Goal: Check status: Check status

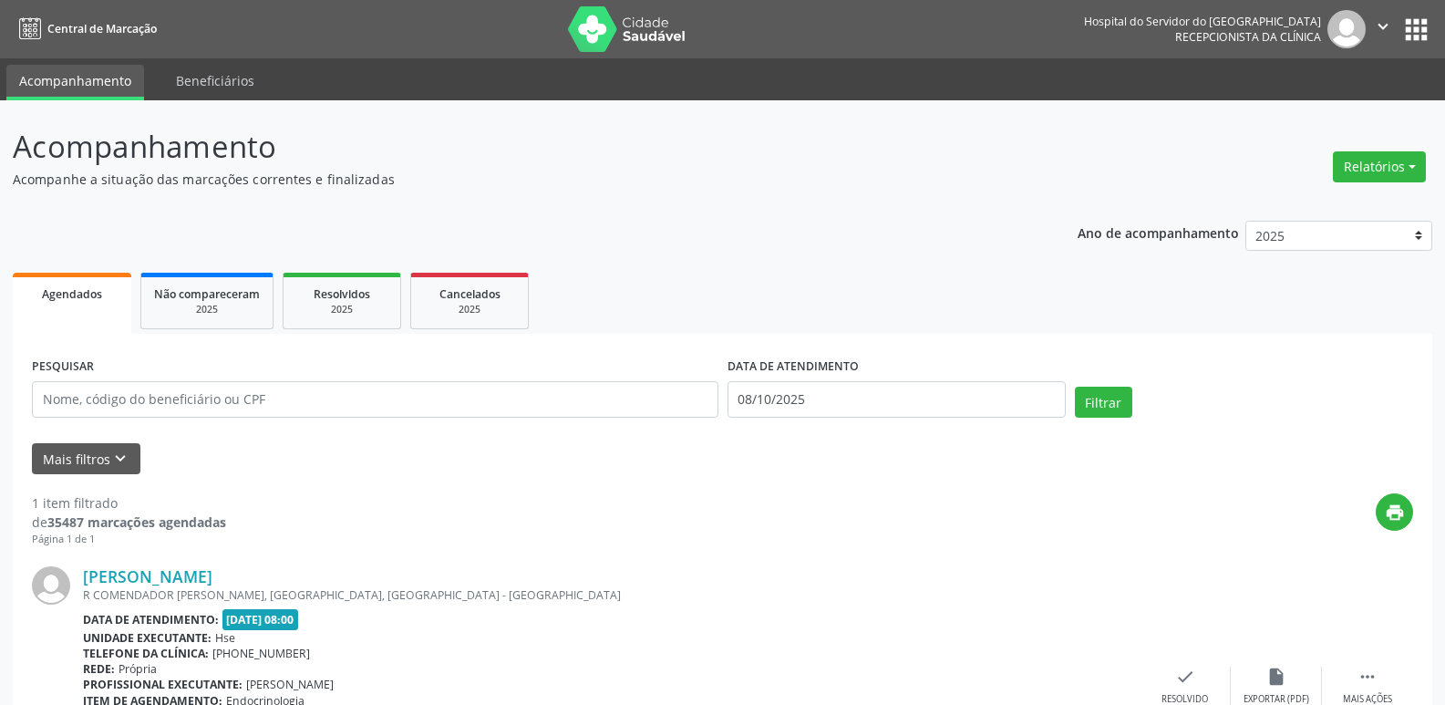
scroll to position [152, 0]
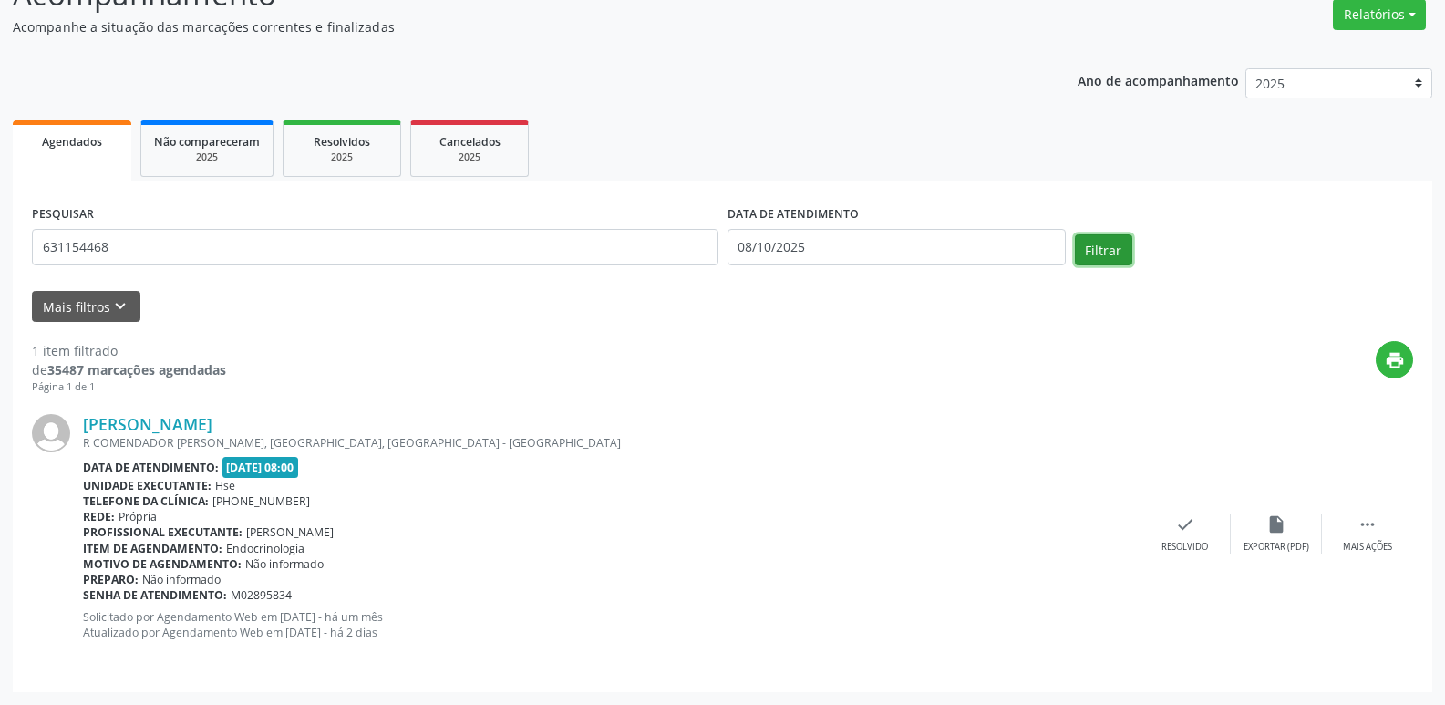
click at [1104, 258] on button "Filtrar" at bounding box center [1103, 249] width 57 height 31
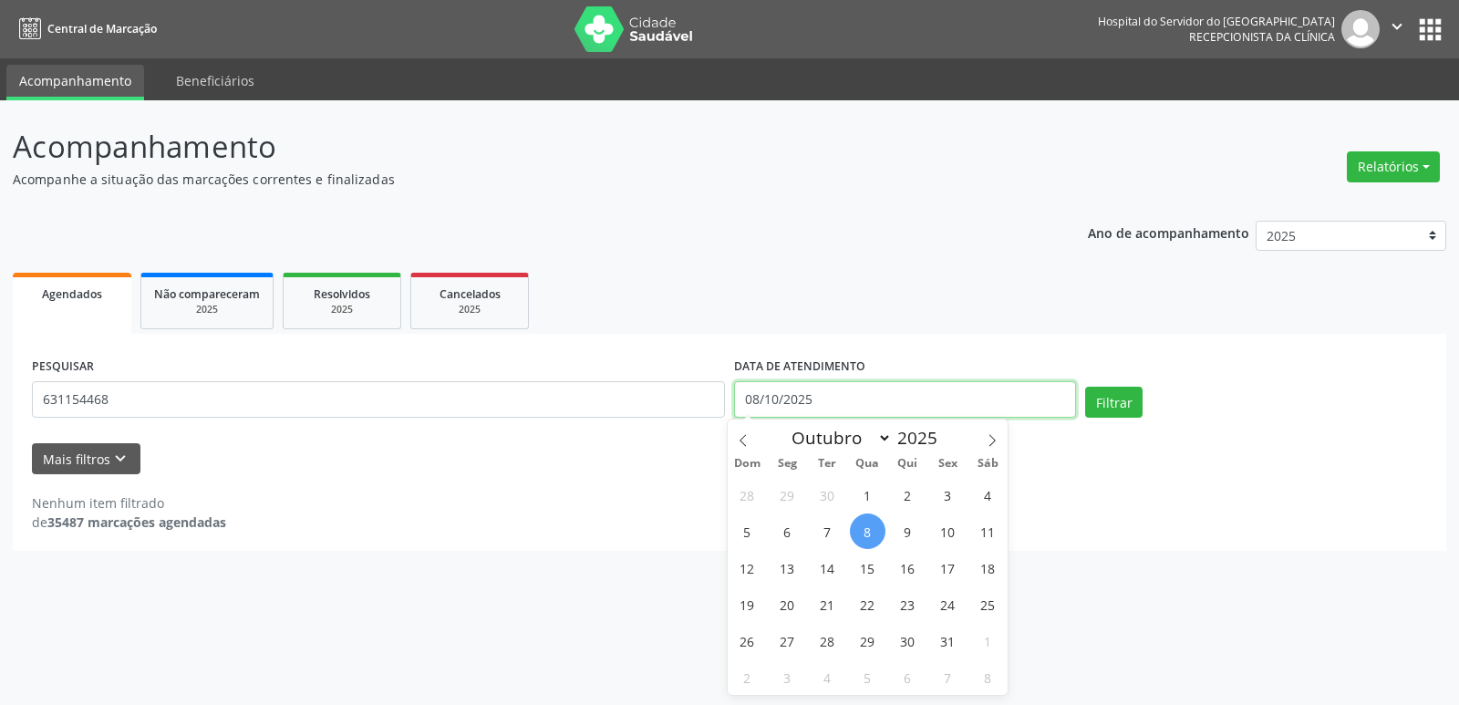
drag, startPoint x: 819, startPoint y: 404, endPoint x: 698, endPoint y: 402, distance: 121.3
click at [698, 402] on div "PESQUISAR 631154468 DATA DE ATENDIMENTO [DATE] Filtrar" at bounding box center [729, 392] width 1404 height 78
click at [1138, 403] on button "Filtrar" at bounding box center [1113, 402] width 57 height 31
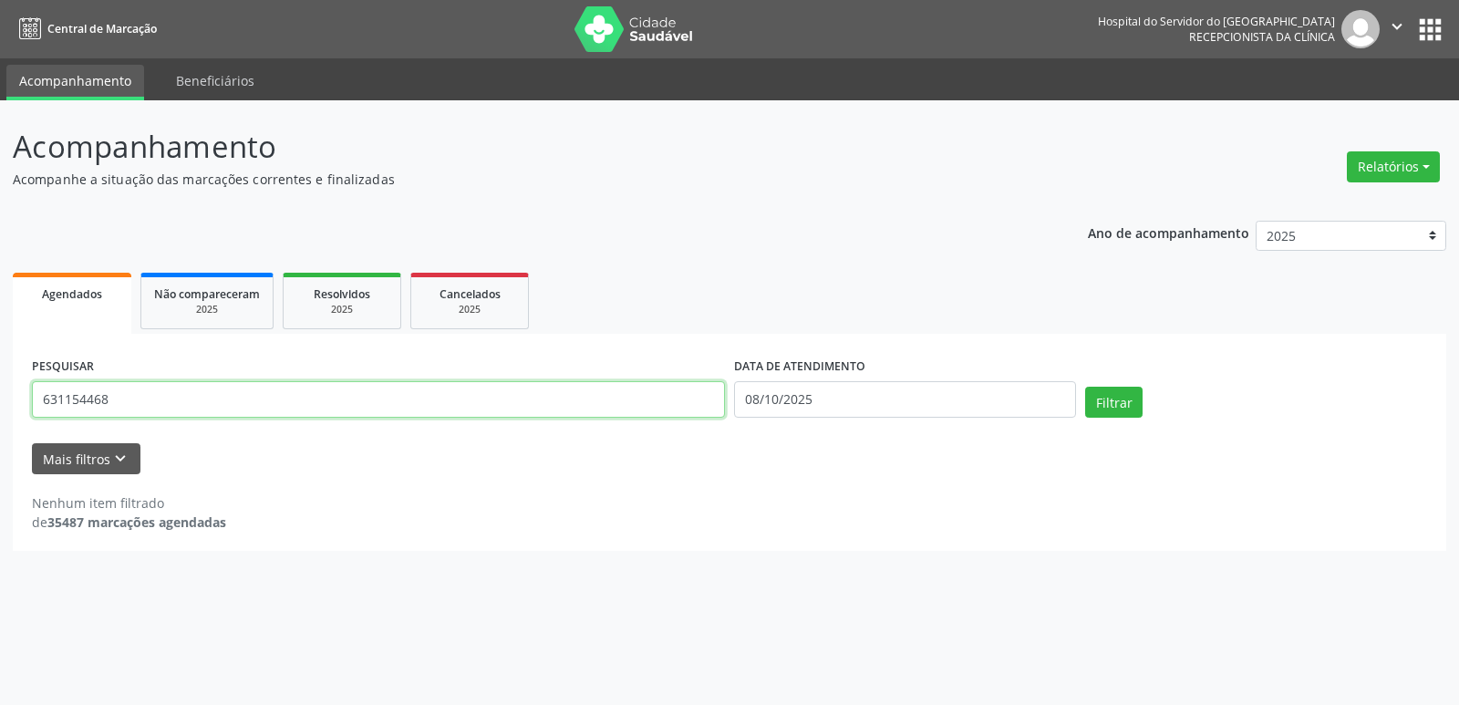
click at [124, 392] on input "631154468" at bounding box center [378, 399] width 693 height 36
type input "6"
click at [274, 399] on input "text" at bounding box center [378, 399] width 693 height 36
click at [283, 400] on input "text" at bounding box center [378, 399] width 693 height 36
type input "1"
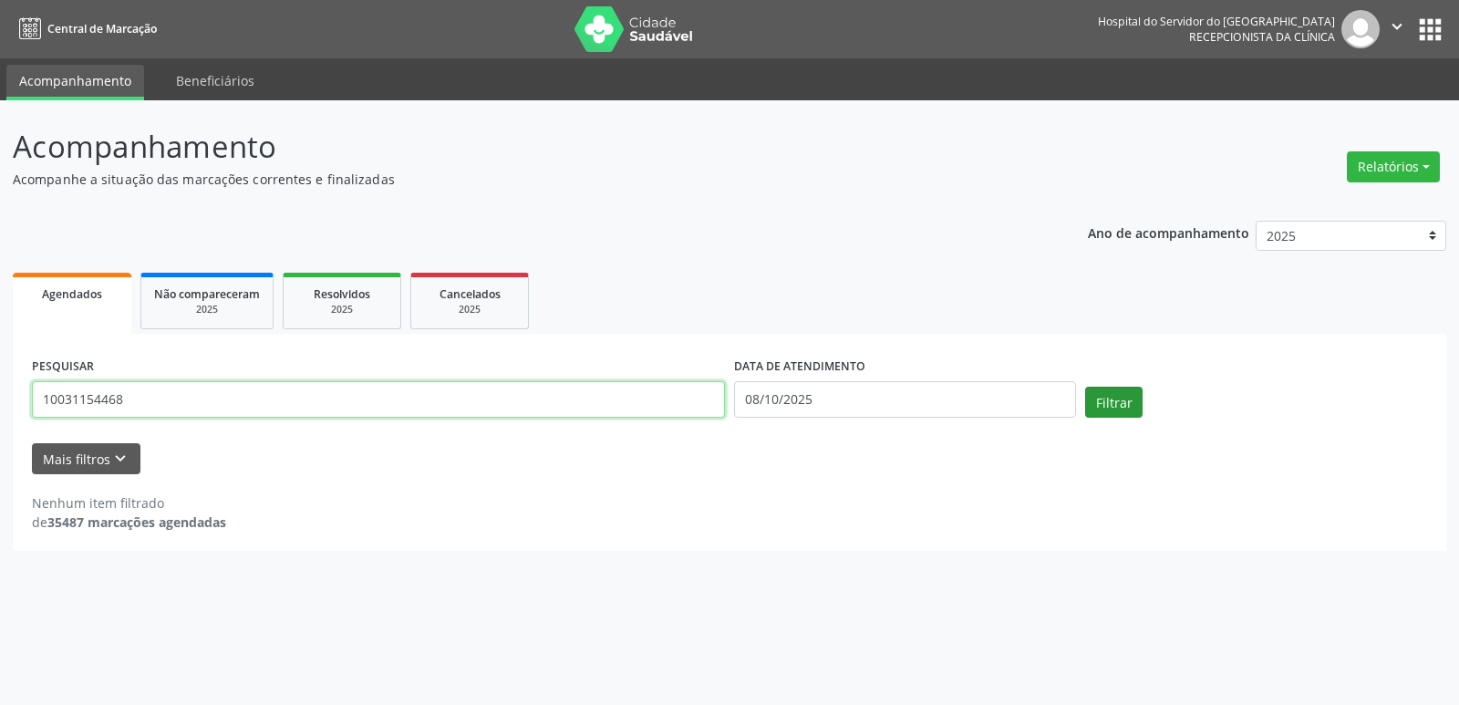
type input "10031154468"
click at [1097, 400] on button "Filtrar" at bounding box center [1113, 402] width 57 height 31
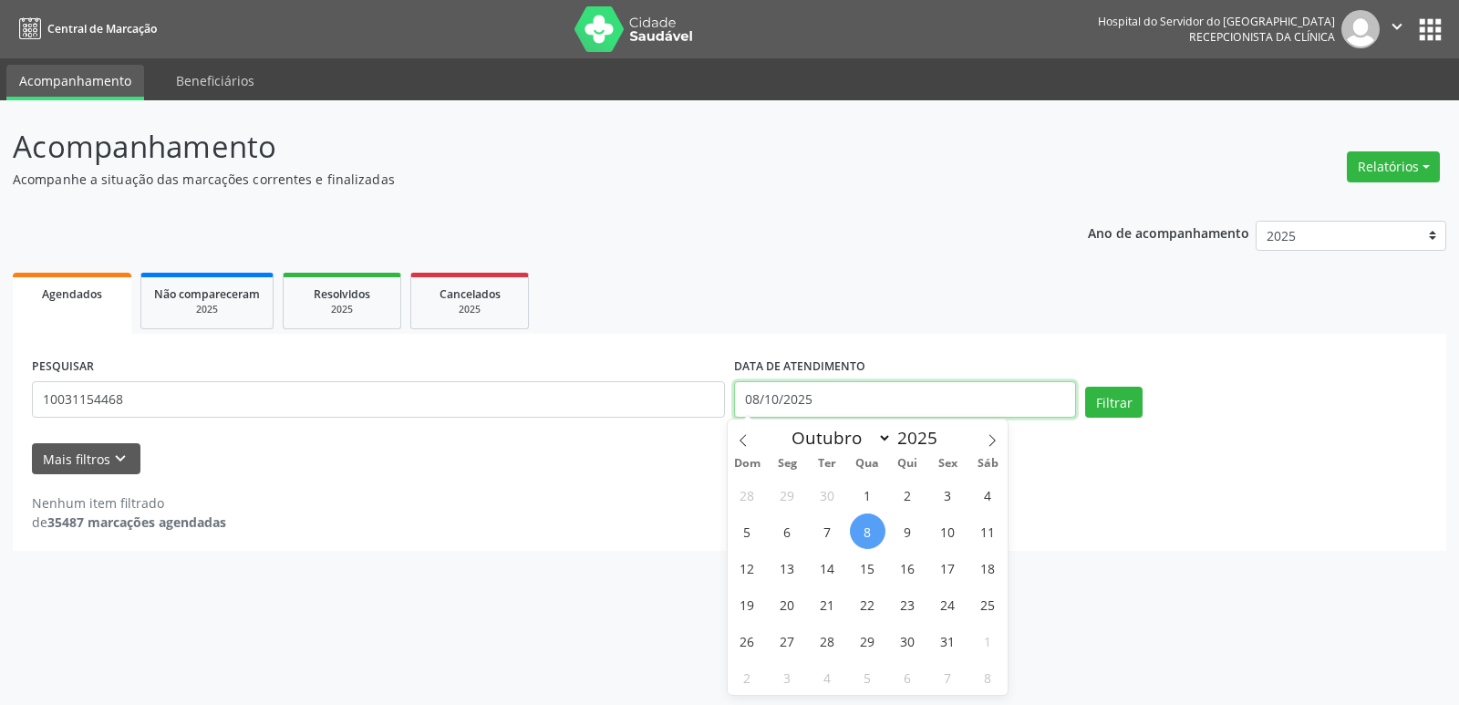
drag, startPoint x: 822, startPoint y: 412, endPoint x: 710, endPoint y: 419, distance: 111.4
click at [710, 419] on div "PESQUISAR 10031154468 DATA DE ATENDIMENTO [DATE] Filtrar" at bounding box center [729, 392] width 1404 height 78
click at [1102, 407] on button "Filtrar" at bounding box center [1113, 402] width 57 height 31
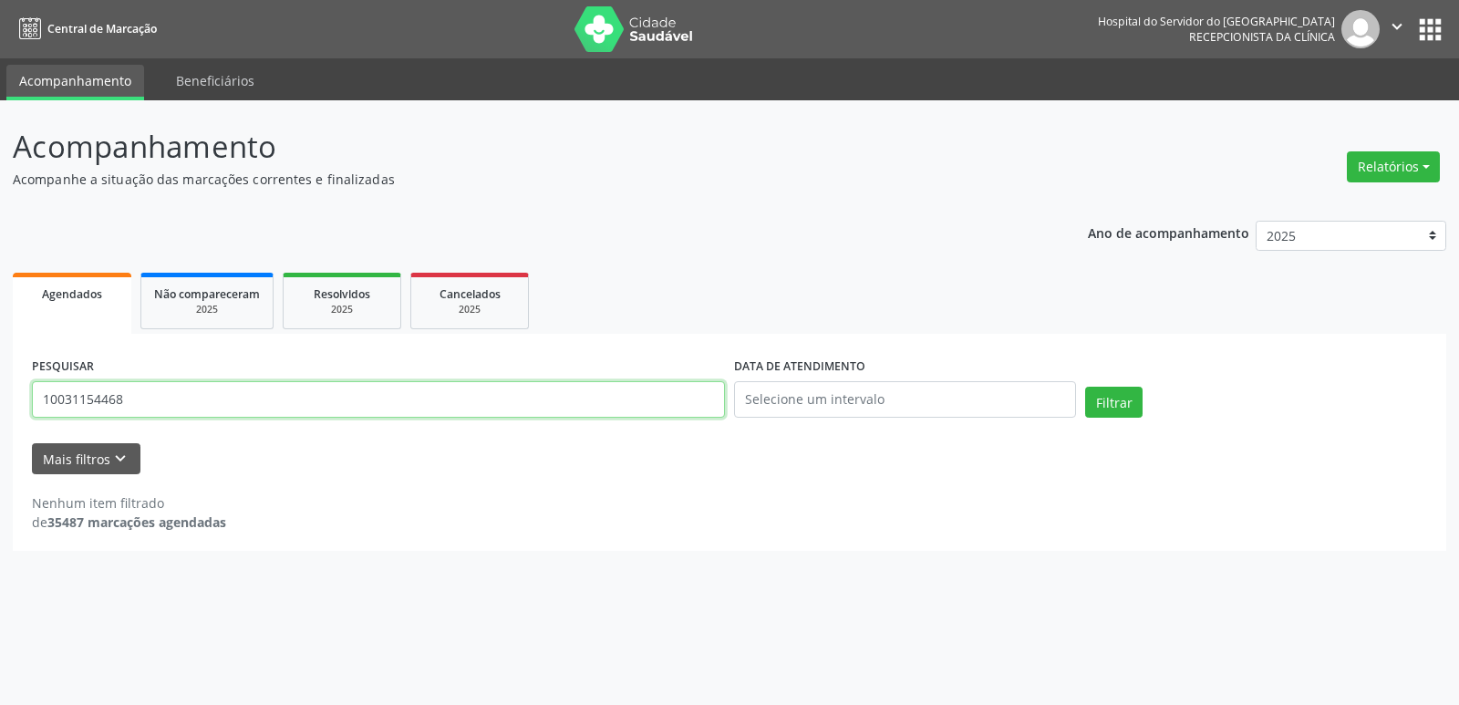
click at [368, 391] on input "10031154468" at bounding box center [378, 399] width 693 height 36
click at [1103, 400] on button "Filtrar" at bounding box center [1113, 402] width 57 height 31
click at [314, 397] on input "10031154468" at bounding box center [378, 399] width 693 height 36
type input "1"
click at [1099, 404] on button "Filtrar" at bounding box center [1113, 402] width 57 height 31
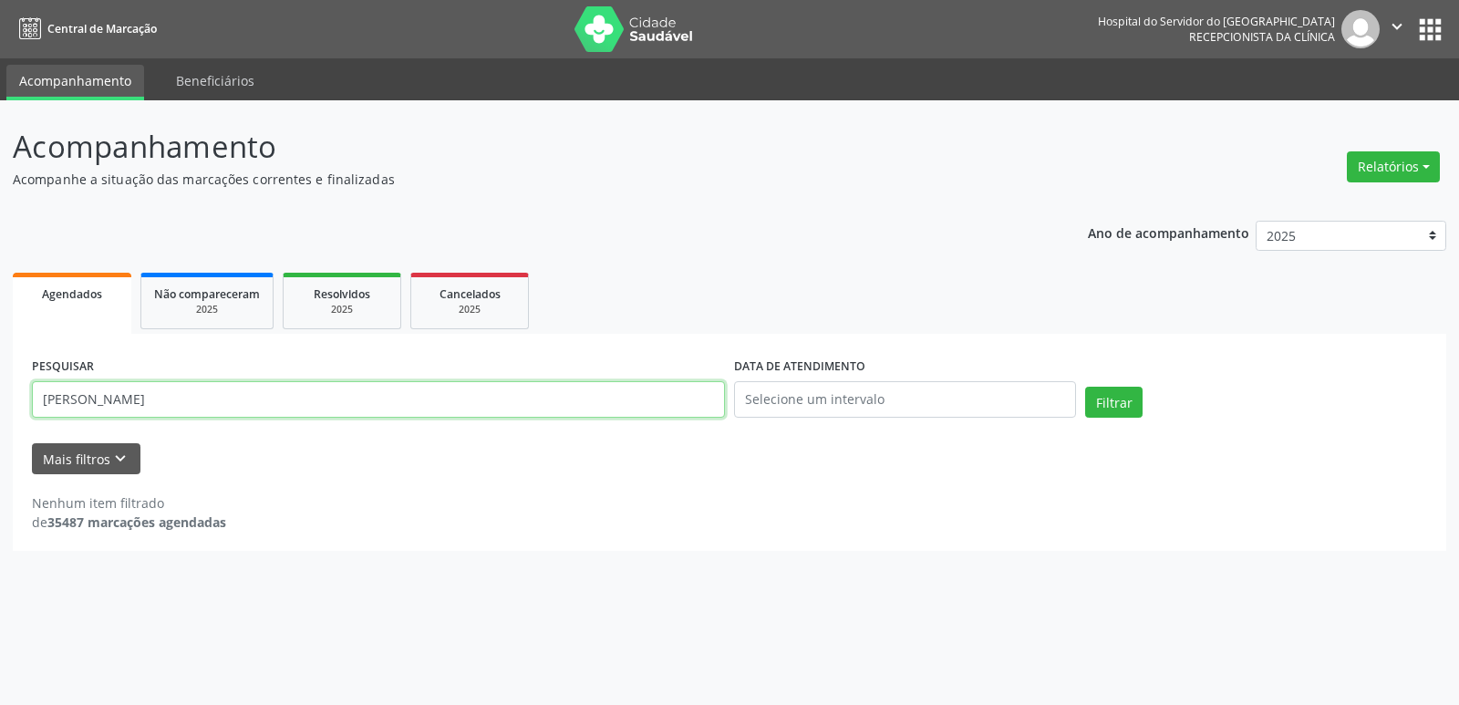
click at [272, 409] on input "[PERSON_NAME]" at bounding box center [378, 399] width 693 height 36
type input "A"
click at [464, 393] on input "text" at bounding box center [378, 399] width 693 height 36
type input "[PERSON_NAME]"
click at [1106, 399] on button "Filtrar" at bounding box center [1113, 402] width 57 height 31
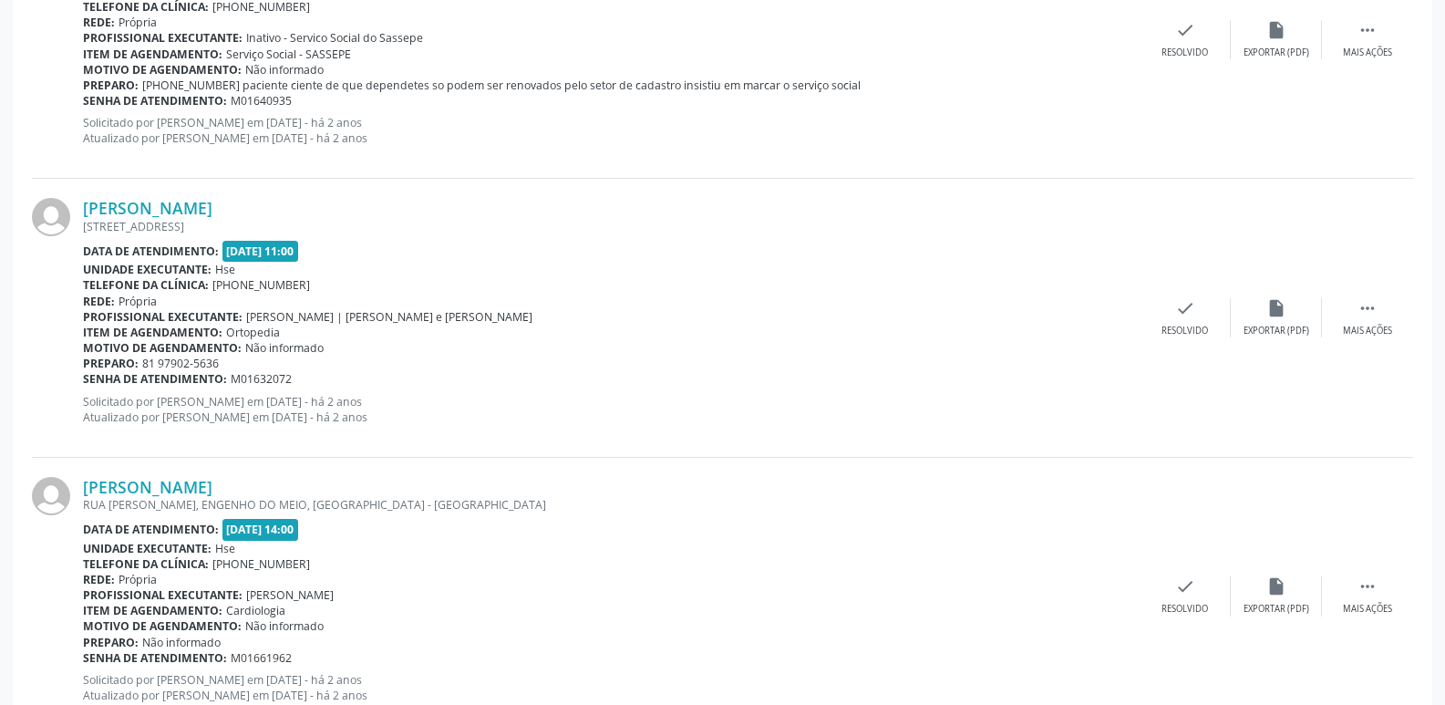
scroll to position [4103, 0]
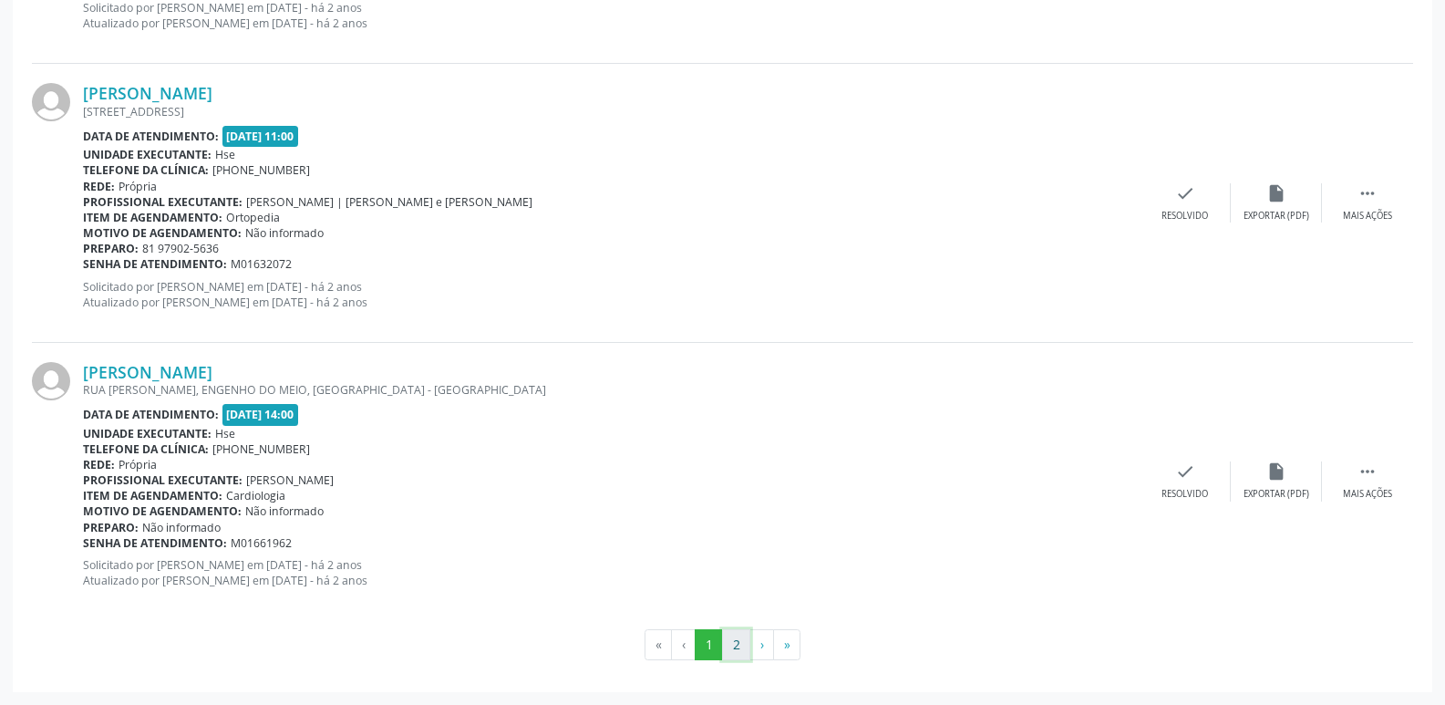
click at [738, 646] on button "2" at bounding box center [736, 644] width 28 height 31
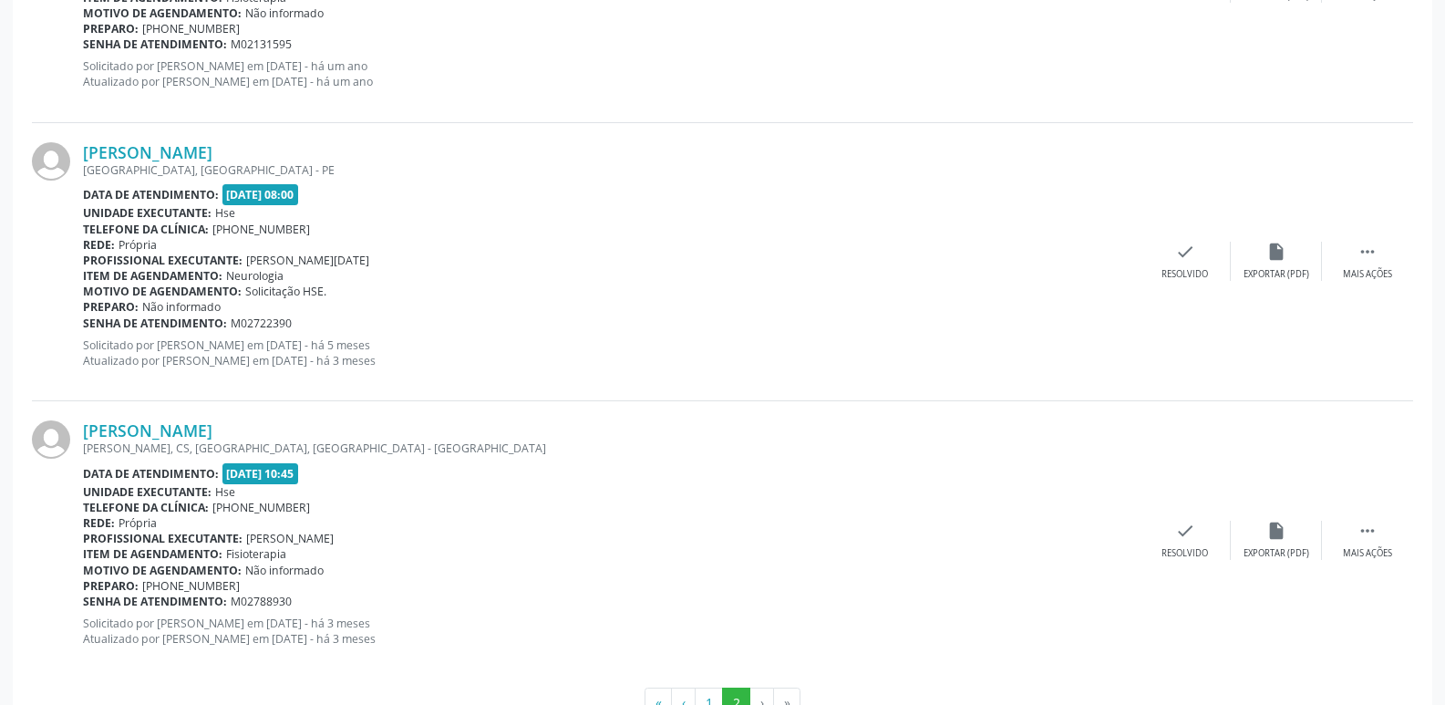
scroll to position [761, 0]
